Goal: Task Accomplishment & Management: Use online tool/utility

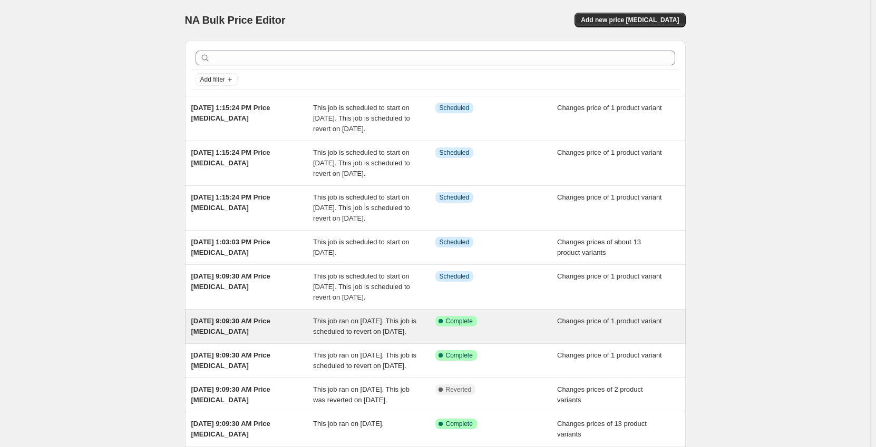
scroll to position [53, 0]
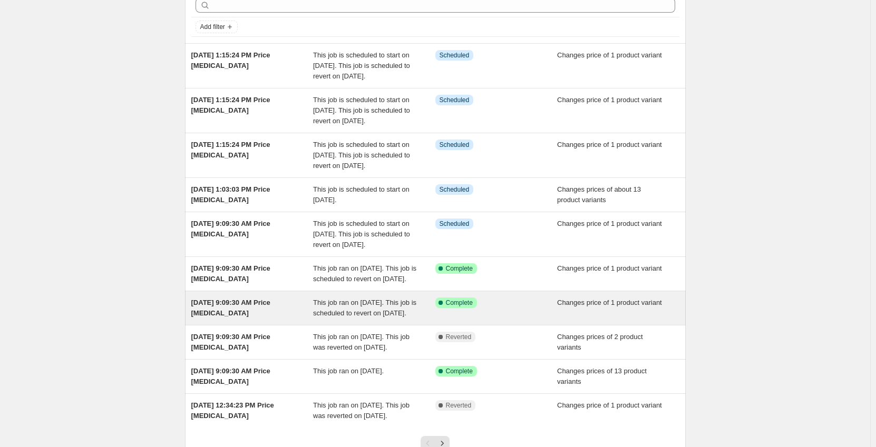
click at [387, 317] on span "This job ran on [DATE]. This job is scheduled to revert on [DATE]." at bounding box center [364, 308] width 103 height 18
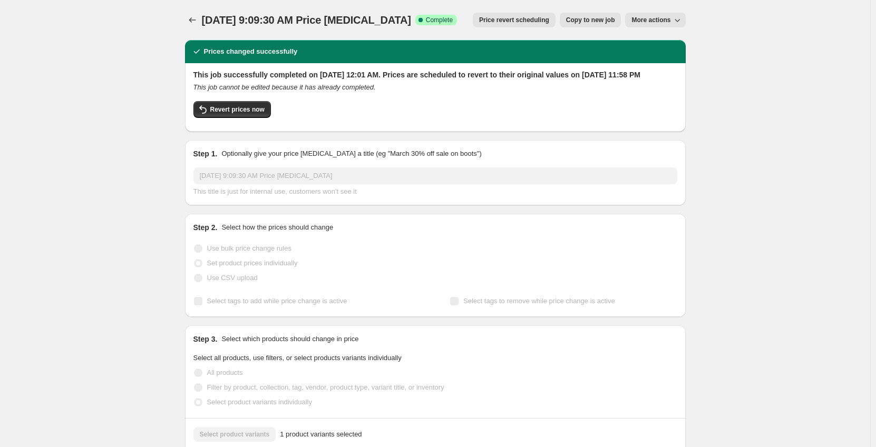
click at [586, 17] on span "Copy to new job" at bounding box center [590, 20] width 49 height 8
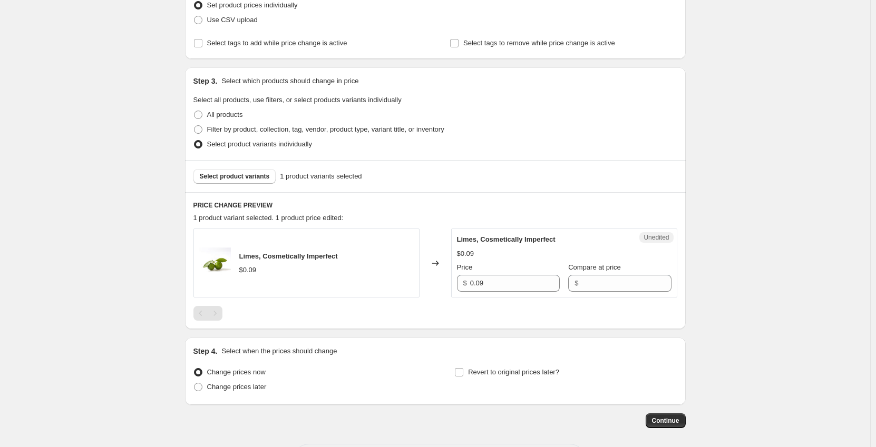
scroll to position [203, 0]
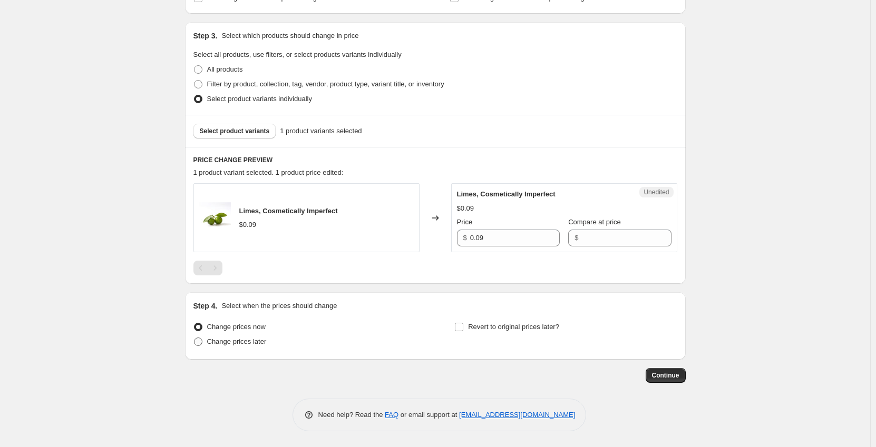
click at [243, 345] on span "Change prices later" at bounding box center [237, 342] width 60 height 8
click at [194, 338] on input "Change prices later" at bounding box center [194, 338] width 1 height 1
radio input "true"
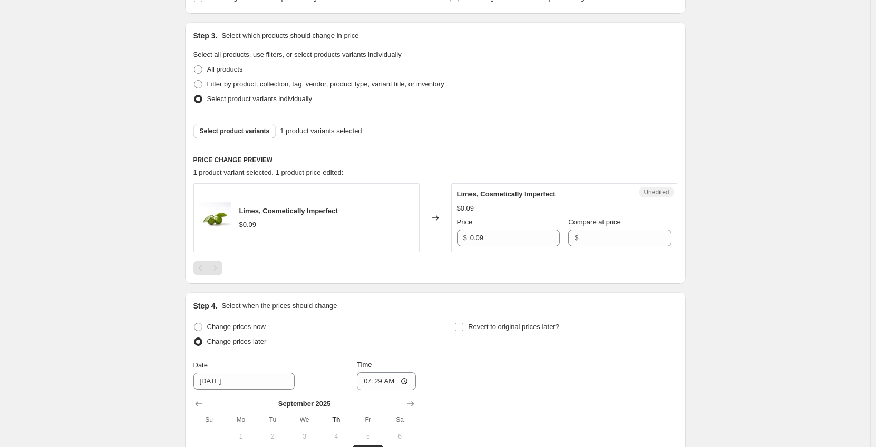
scroll to position [361, 0]
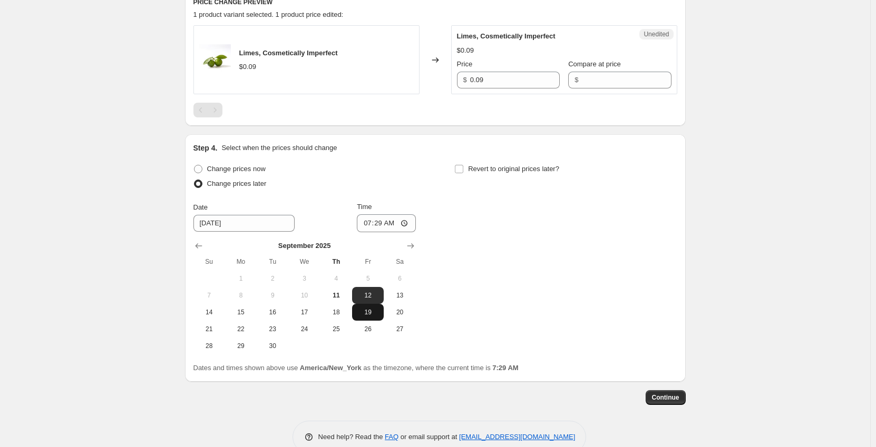
click at [363, 313] on span "19" at bounding box center [367, 312] width 23 height 8
type input "[DATE]"
click at [367, 222] on input "07:29" at bounding box center [386, 223] width 59 height 18
type input "00:01"
click at [463, 170] on input "Revert to original prices later?" at bounding box center [459, 169] width 8 height 8
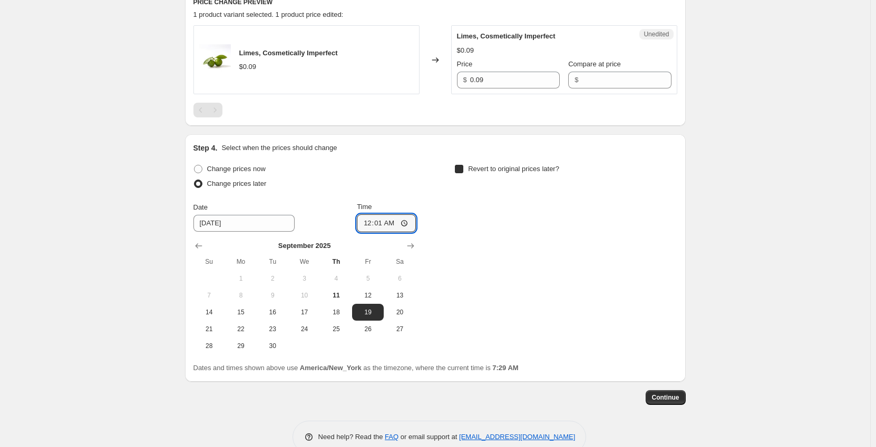
checkbox input "true"
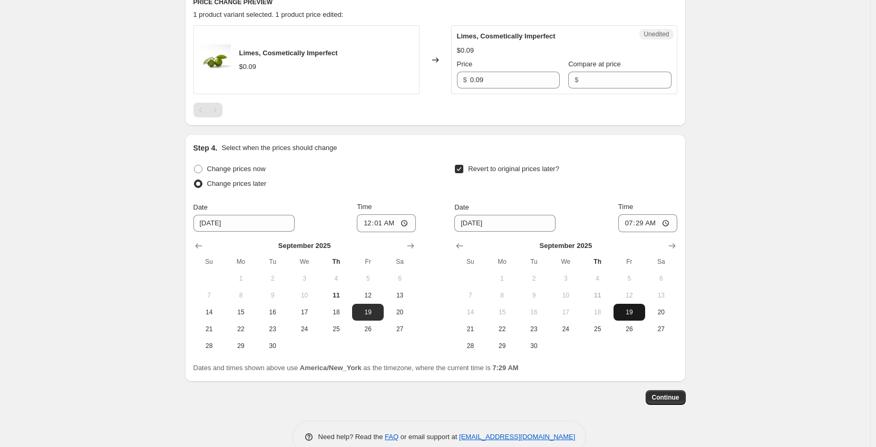
click at [636, 317] on button "19" at bounding box center [629, 312] width 32 height 17
type input "[DATE]"
click at [627, 225] on input "07:29" at bounding box center [647, 223] width 59 height 18
type input "23:59"
click at [675, 397] on span "Continue" at bounding box center [665, 398] width 27 height 8
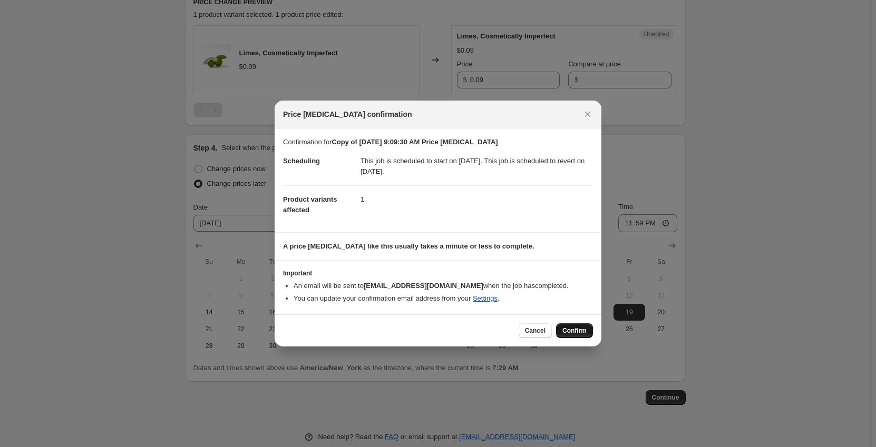
click at [574, 329] on span "Confirm" at bounding box center [574, 331] width 24 height 8
